Goal: Check status

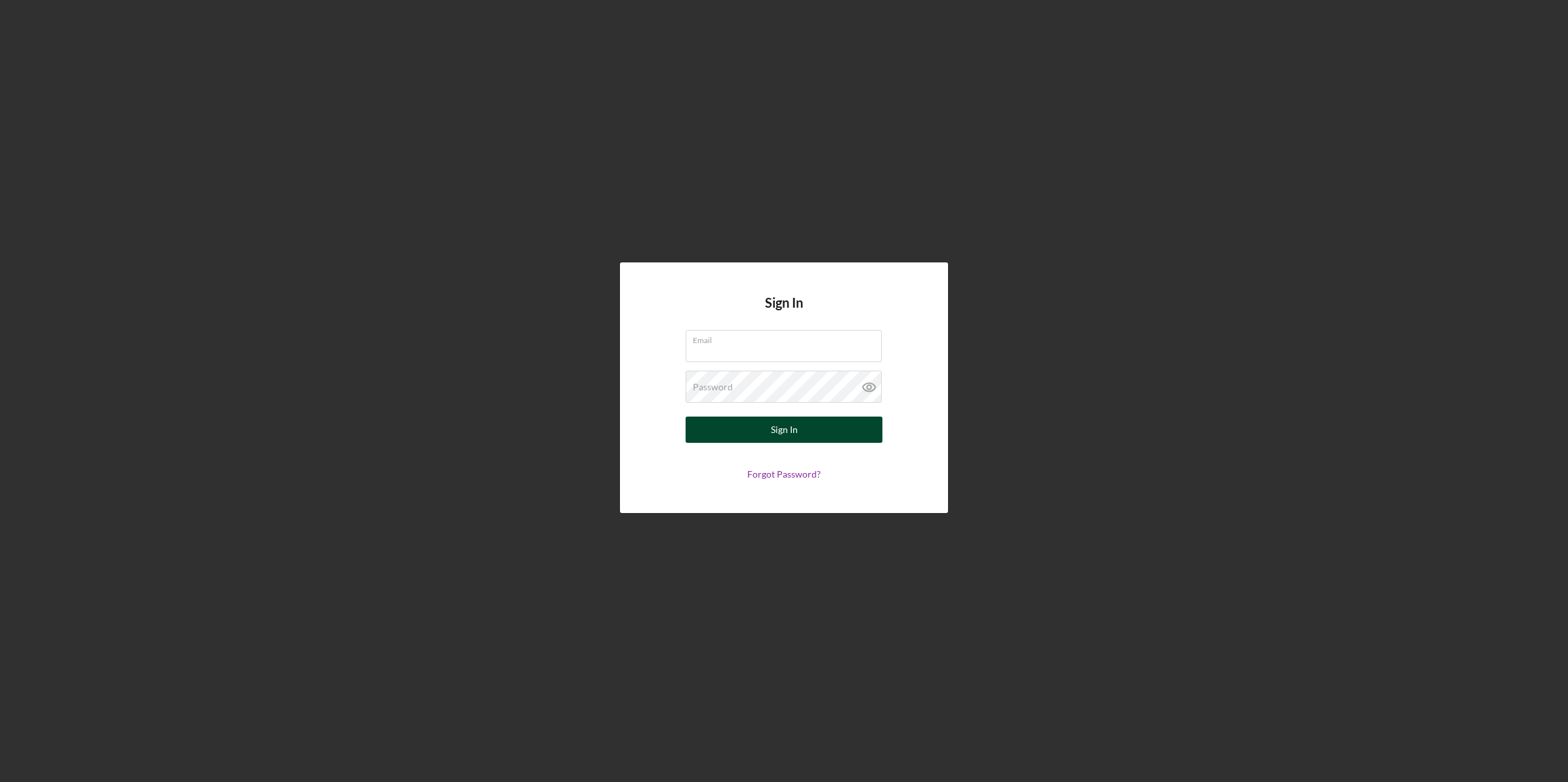
type input "[EMAIL_ADDRESS][DOMAIN_NAME]"
click at [781, 418] on div "Sign In" at bounding box center [784, 430] width 27 height 26
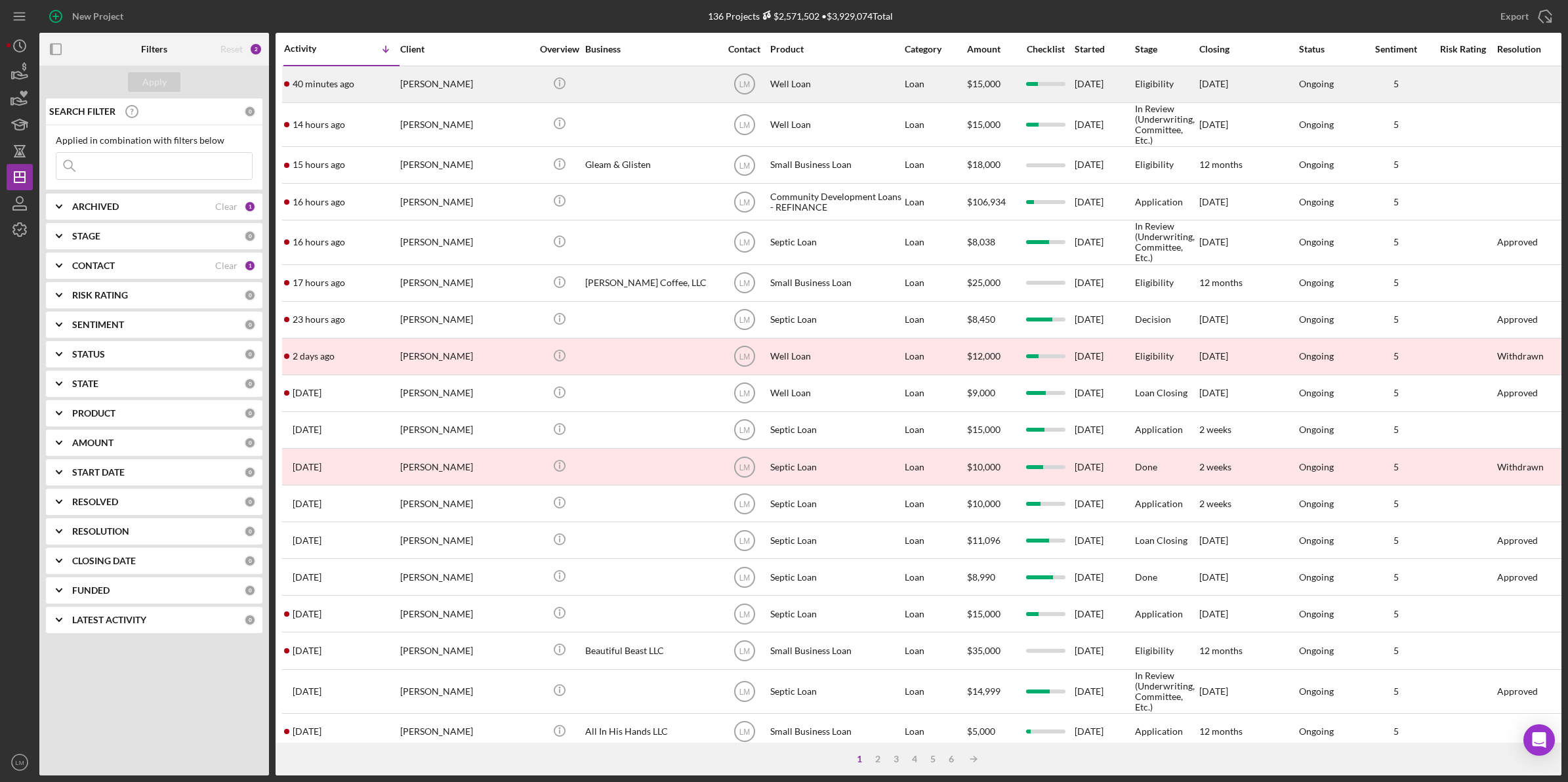
click at [467, 93] on div "[PERSON_NAME]" at bounding box center [466, 84] width 132 height 35
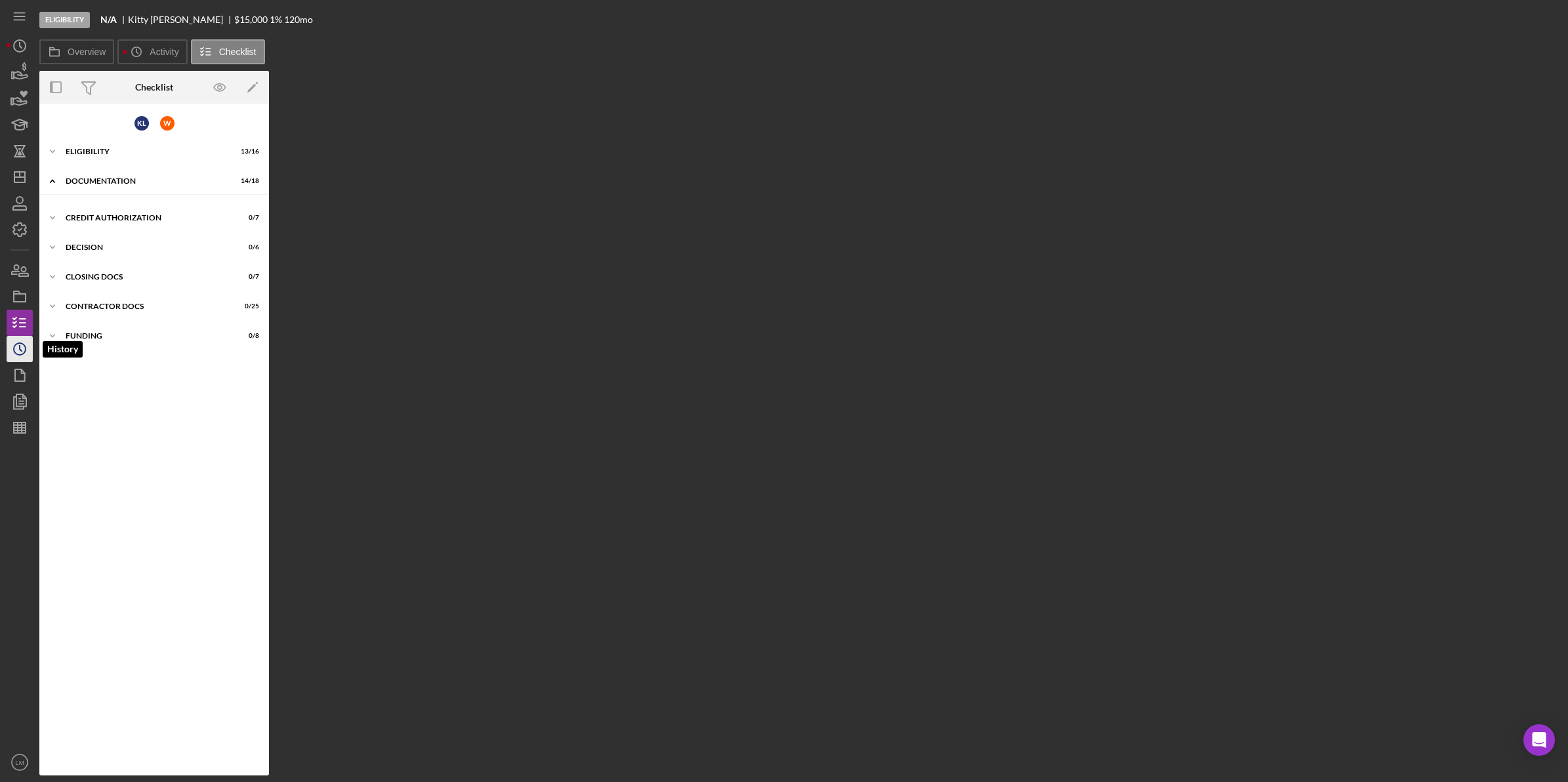
click at [19, 350] on icon "Icon/History" at bounding box center [19, 349] width 33 height 33
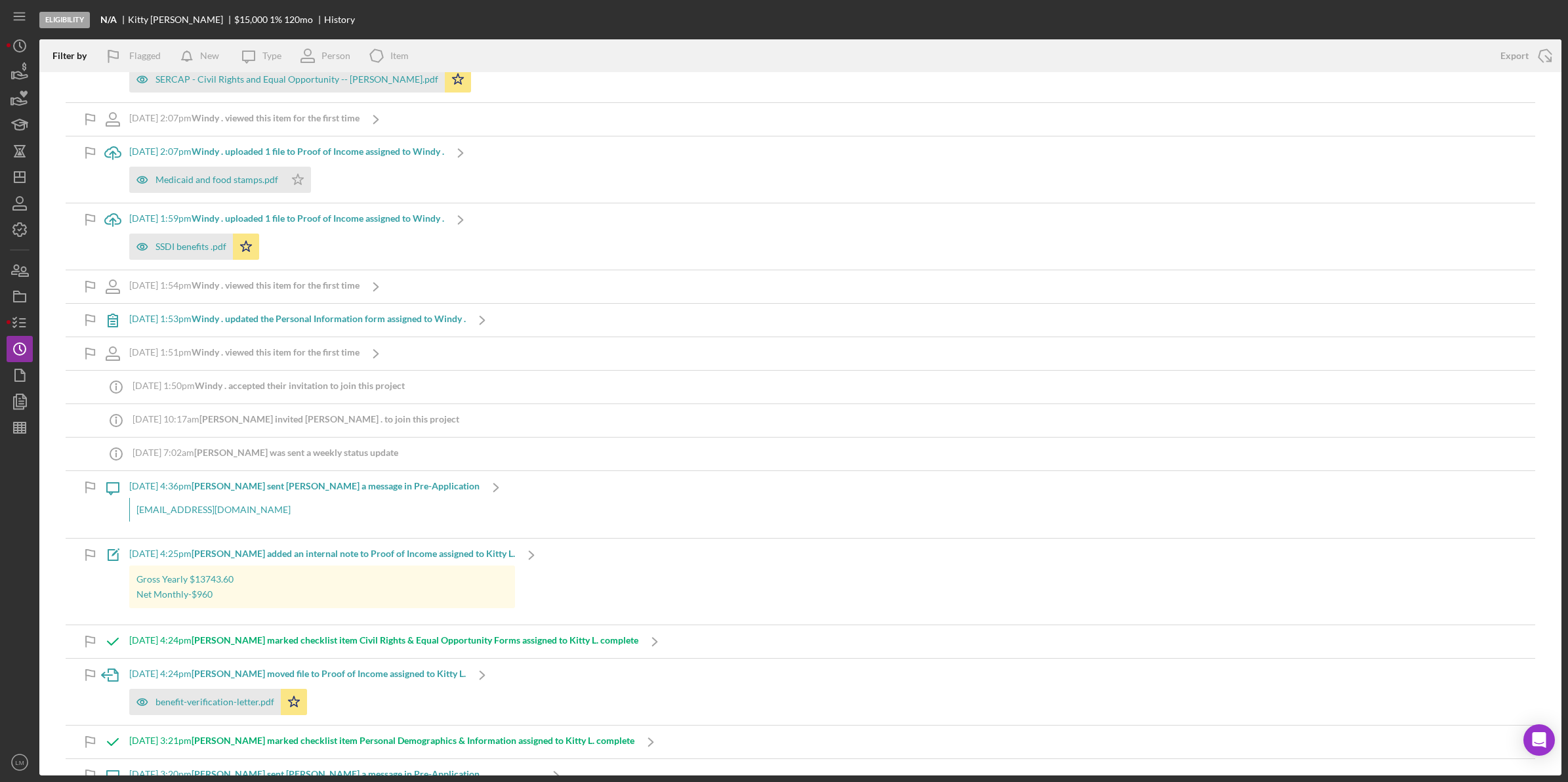
scroll to position [4267, 0]
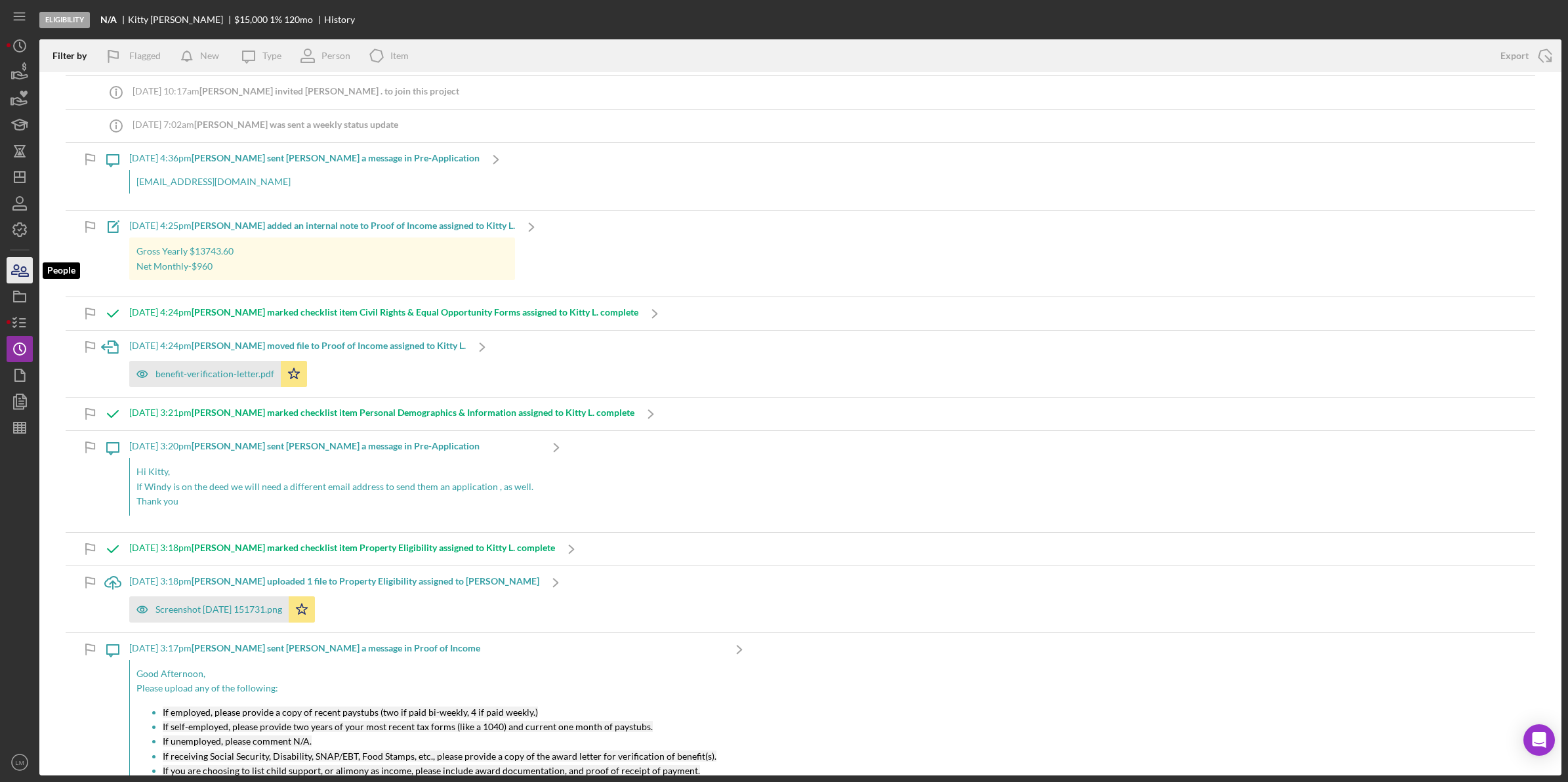
click at [22, 273] on icon "button" at bounding box center [24, 272] width 9 height 9
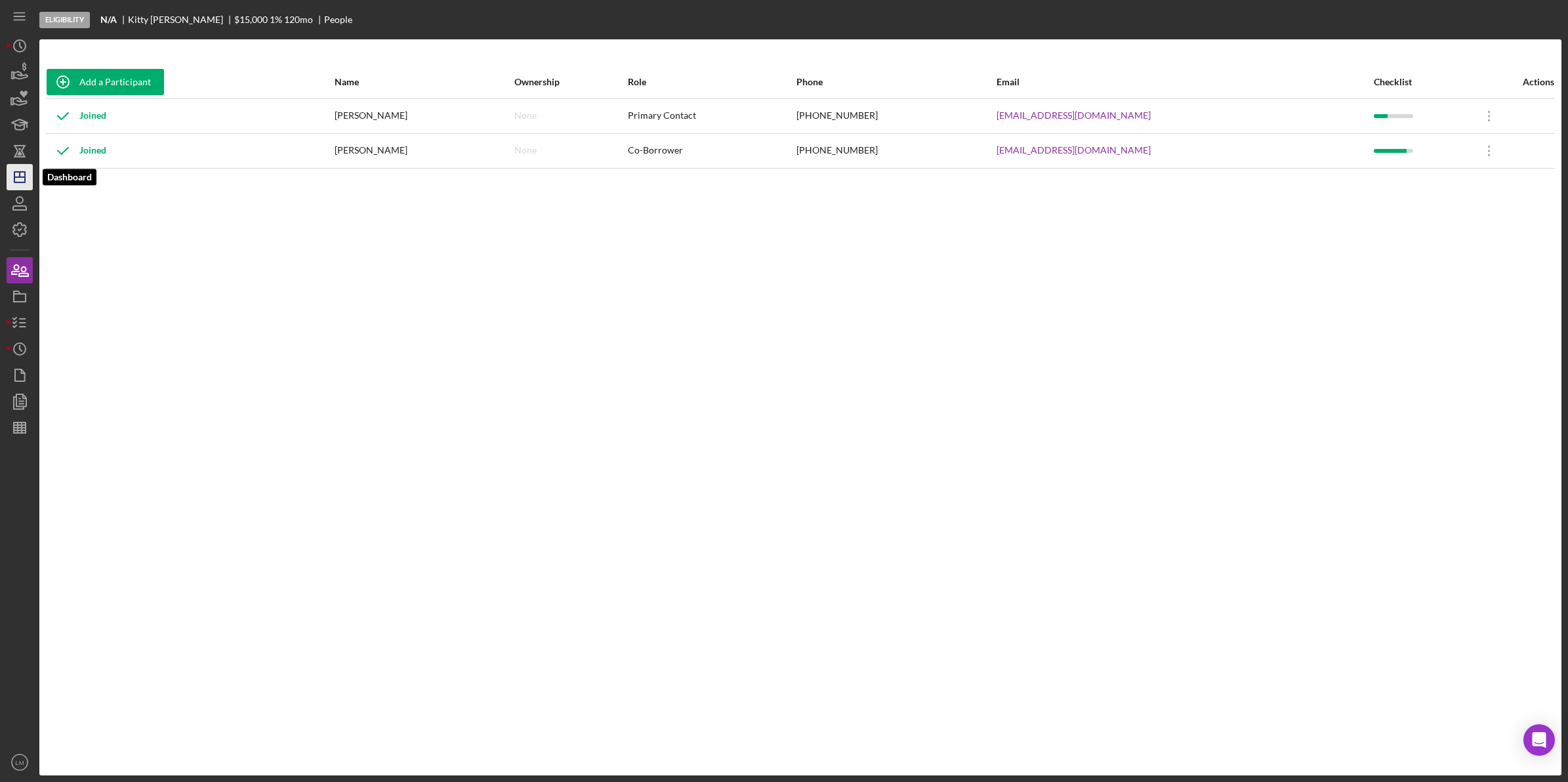
click at [24, 179] on icon "Icon/Dashboard" at bounding box center [19, 177] width 33 height 33
